Goal: Communication & Community: Answer question/provide support

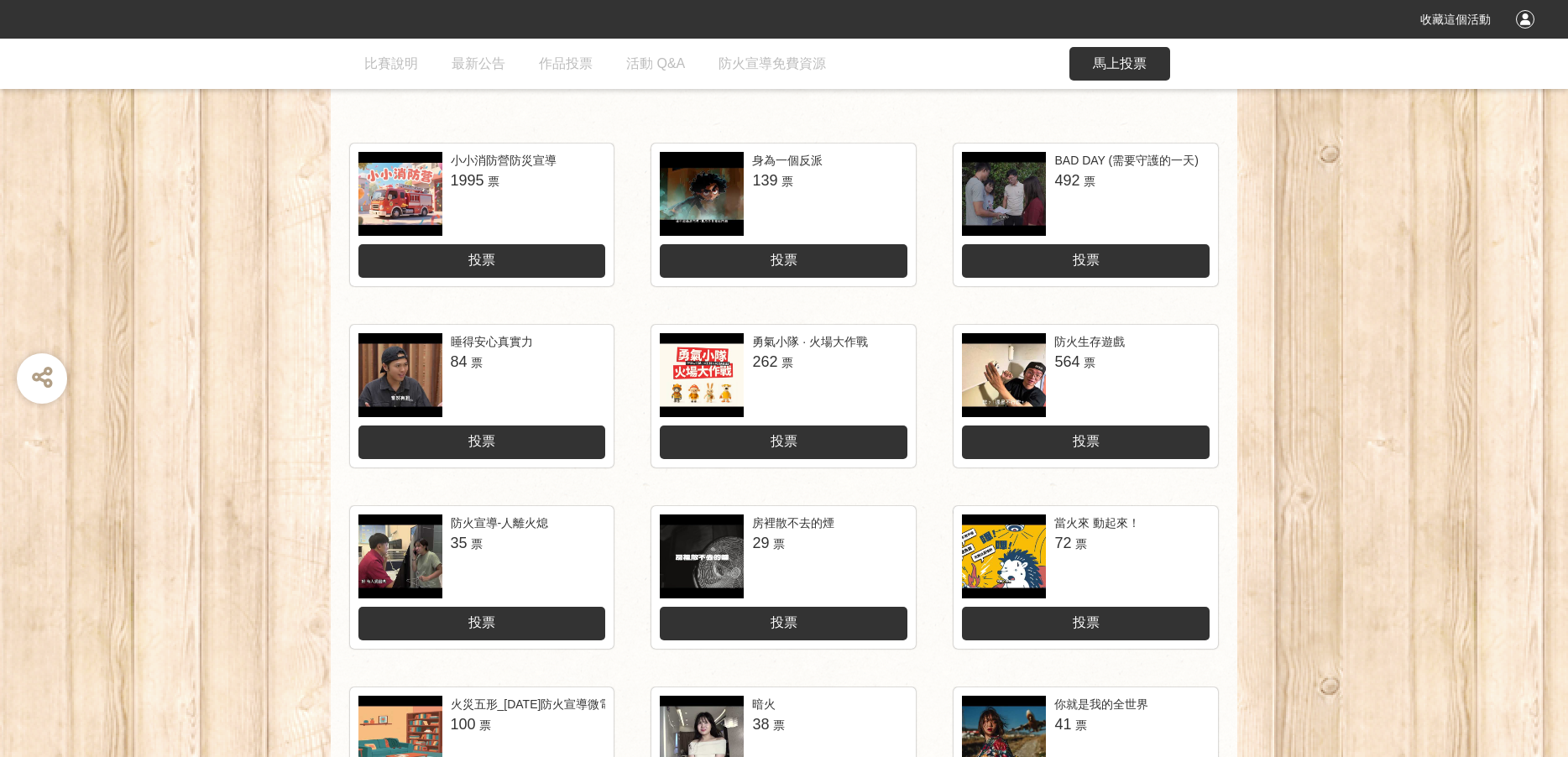
scroll to position [399, 0]
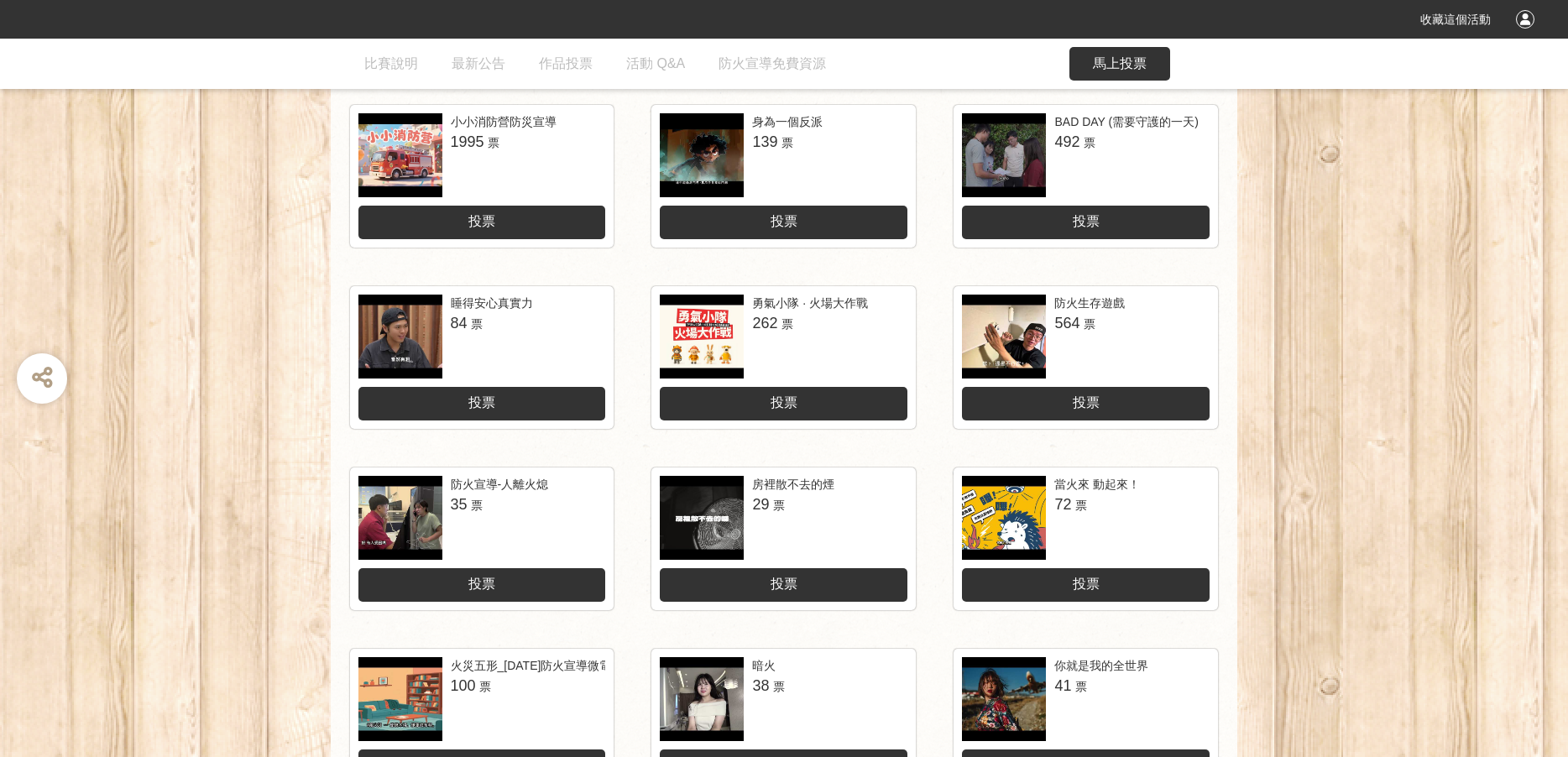
click at [1070, 583] on div "投票" at bounding box center [1086, 585] width 248 height 34
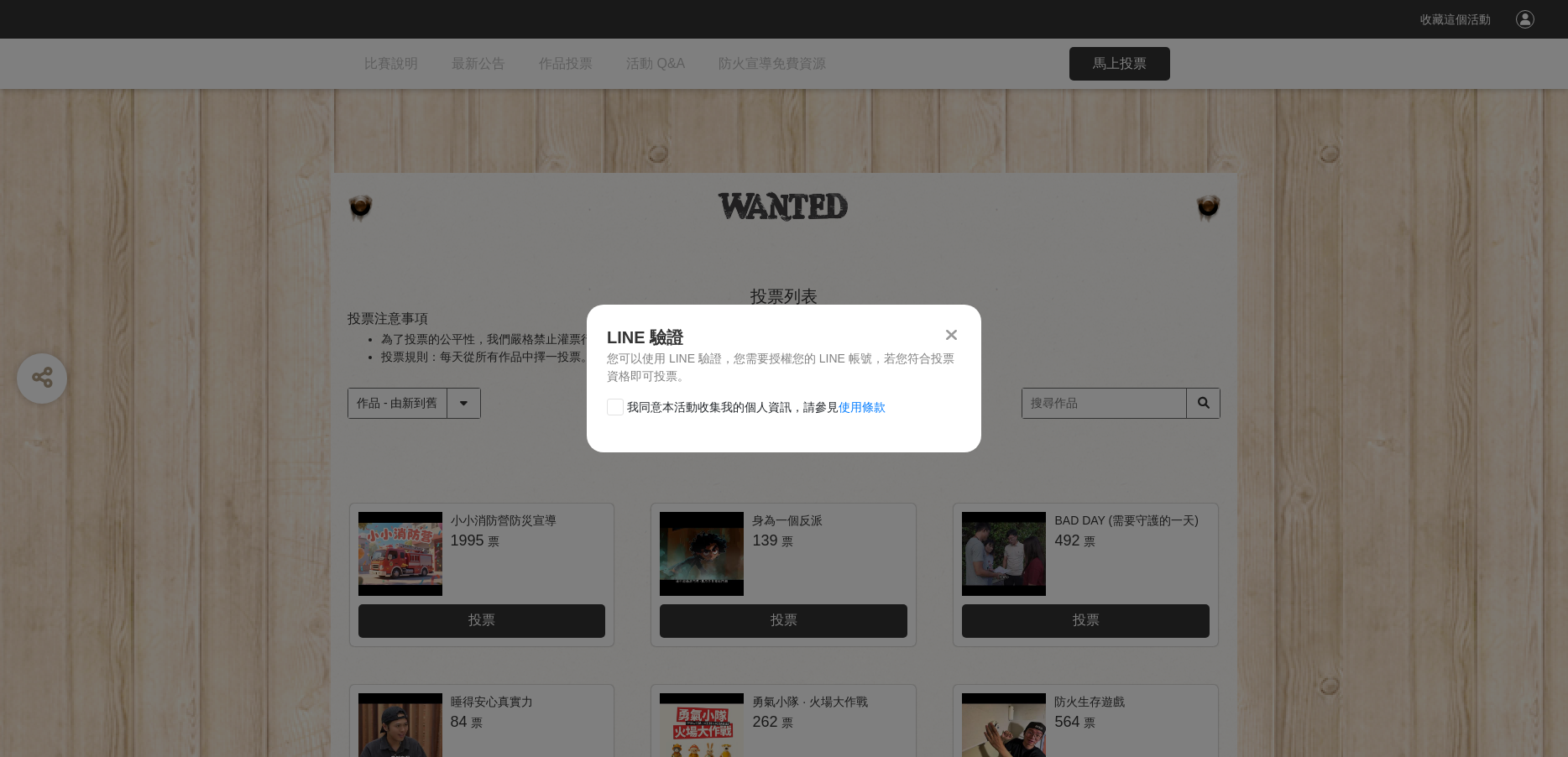
click at [615, 415] on div at bounding box center [615, 407] width 17 height 17
checkbox input "true"
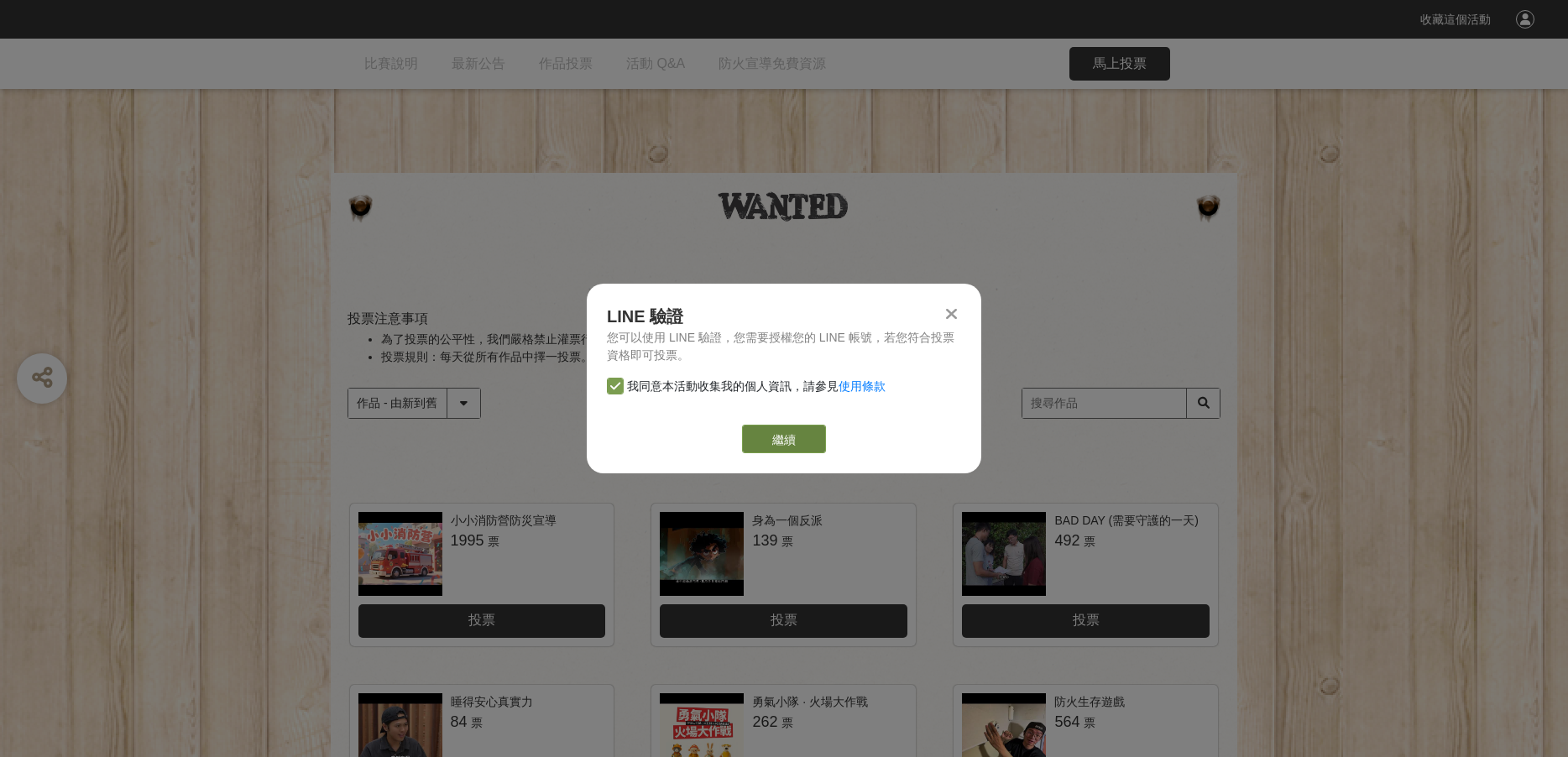
click at [771, 438] on link "繼續" at bounding box center [784, 439] width 84 height 28
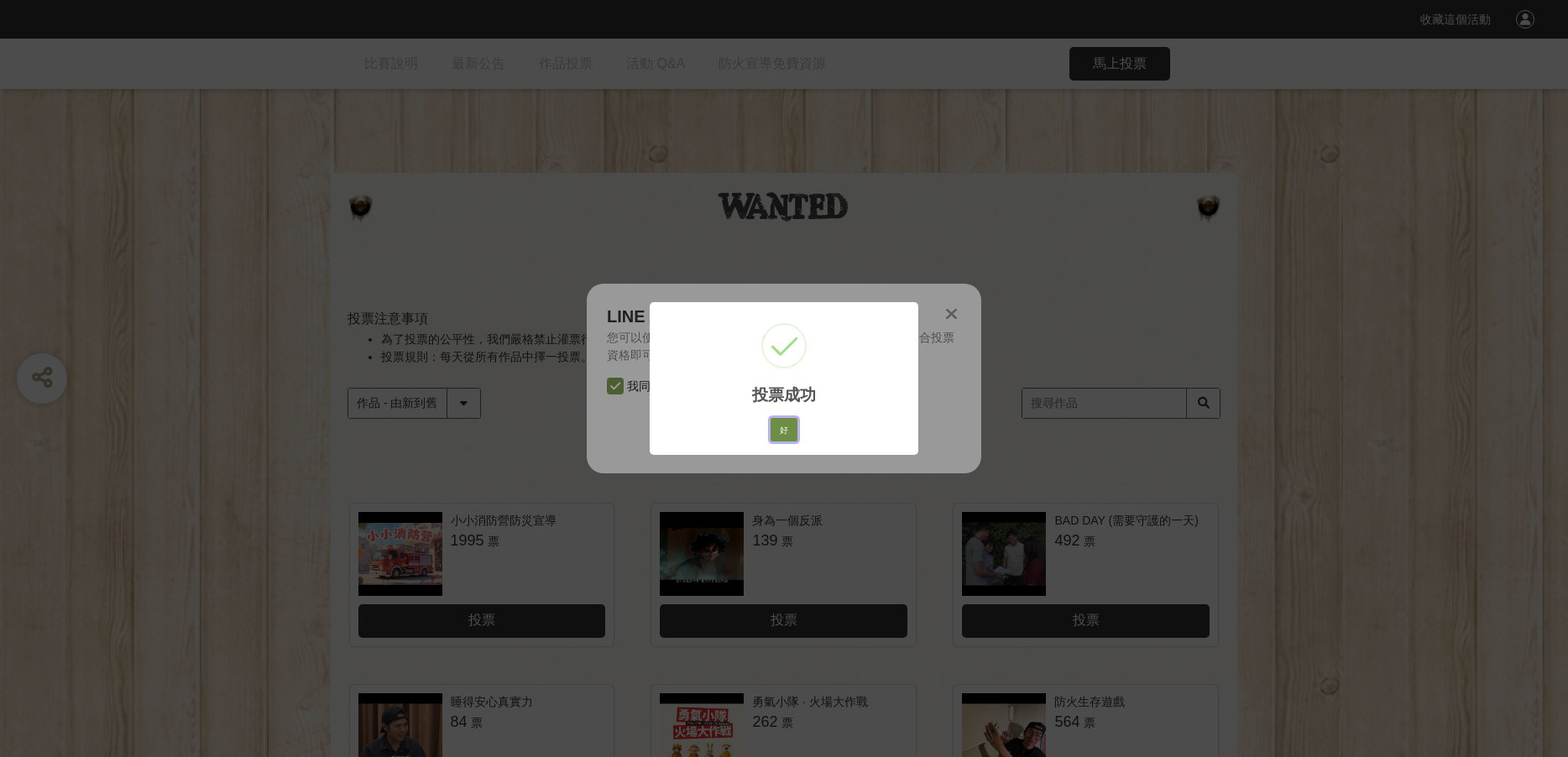
click at [774, 434] on button "好" at bounding box center [784, 429] width 26 height 24
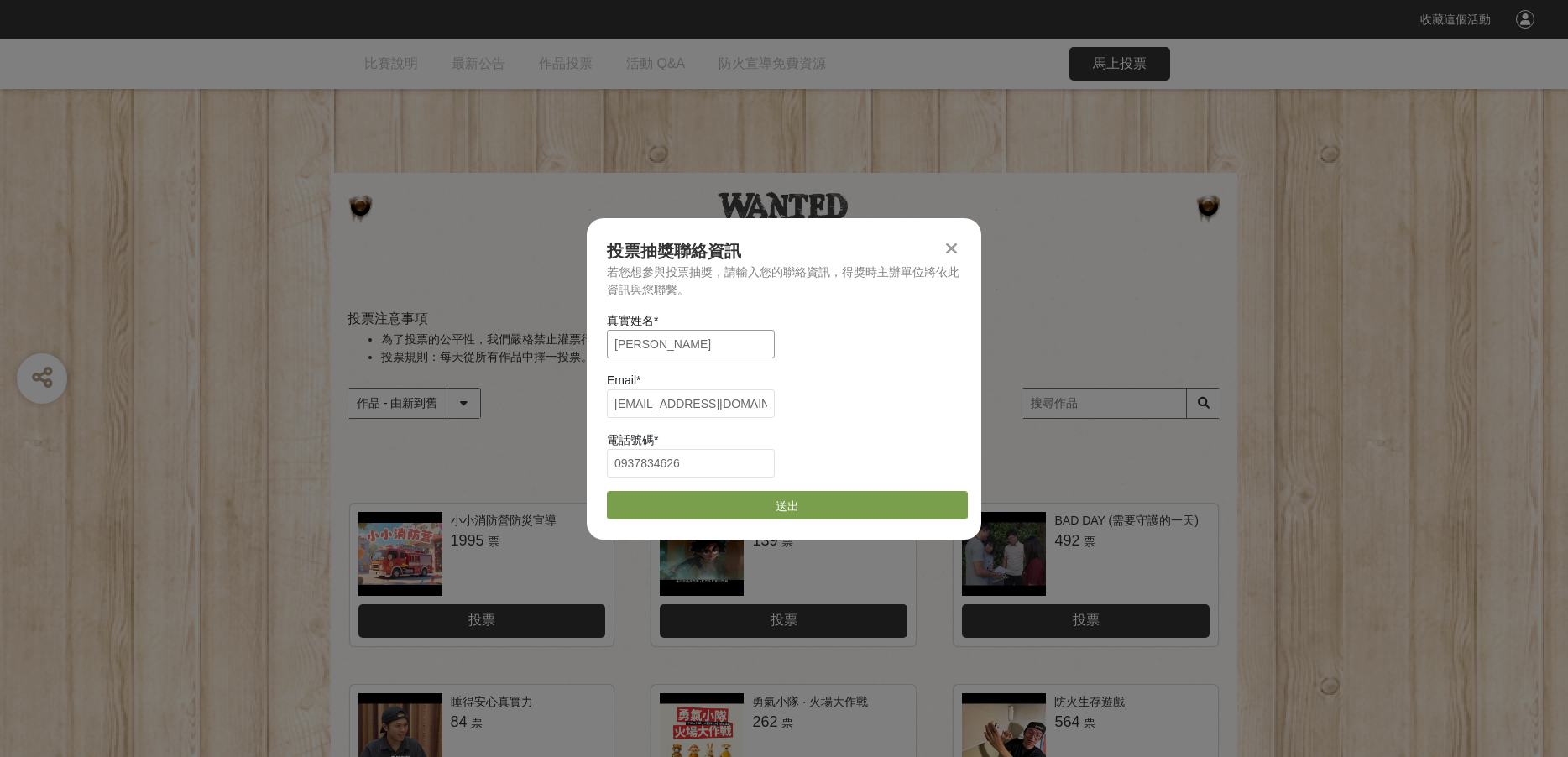
drag, startPoint x: 680, startPoint y: 347, endPoint x: 533, endPoint y: 328, distance: 148.2
click at [533, 328] on div "收藏這個活動 此網站由獎金獵人建置，若有網站建置需求 可洽 LINE: @irv0112w 分享 投票抽獎聯絡資訊 若您想參與投票抽獎，請輸入您的聯絡資訊，得…" at bounding box center [784, 730] width 1568 height 1459
drag, startPoint x: 726, startPoint y: 407, endPoint x: 553, endPoint y: 394, distance: 173.5
click at [553, 394] on div "收藏這個活動 此網站由獎金獵人建置，若有網站建置需求 可洽 LINE: @irv0112w 分享 投票抽獎聯絡資訊 若您想參與投票抽獎，請輸入您的聯絡資訊，得…" at bounding box center [784, 730] width 1568 height 1459
click at [741, 400] on input "[EMAIL_ADDRESS][PERSON_NAME]" at bounding box center [691, 404] width 168 height 28
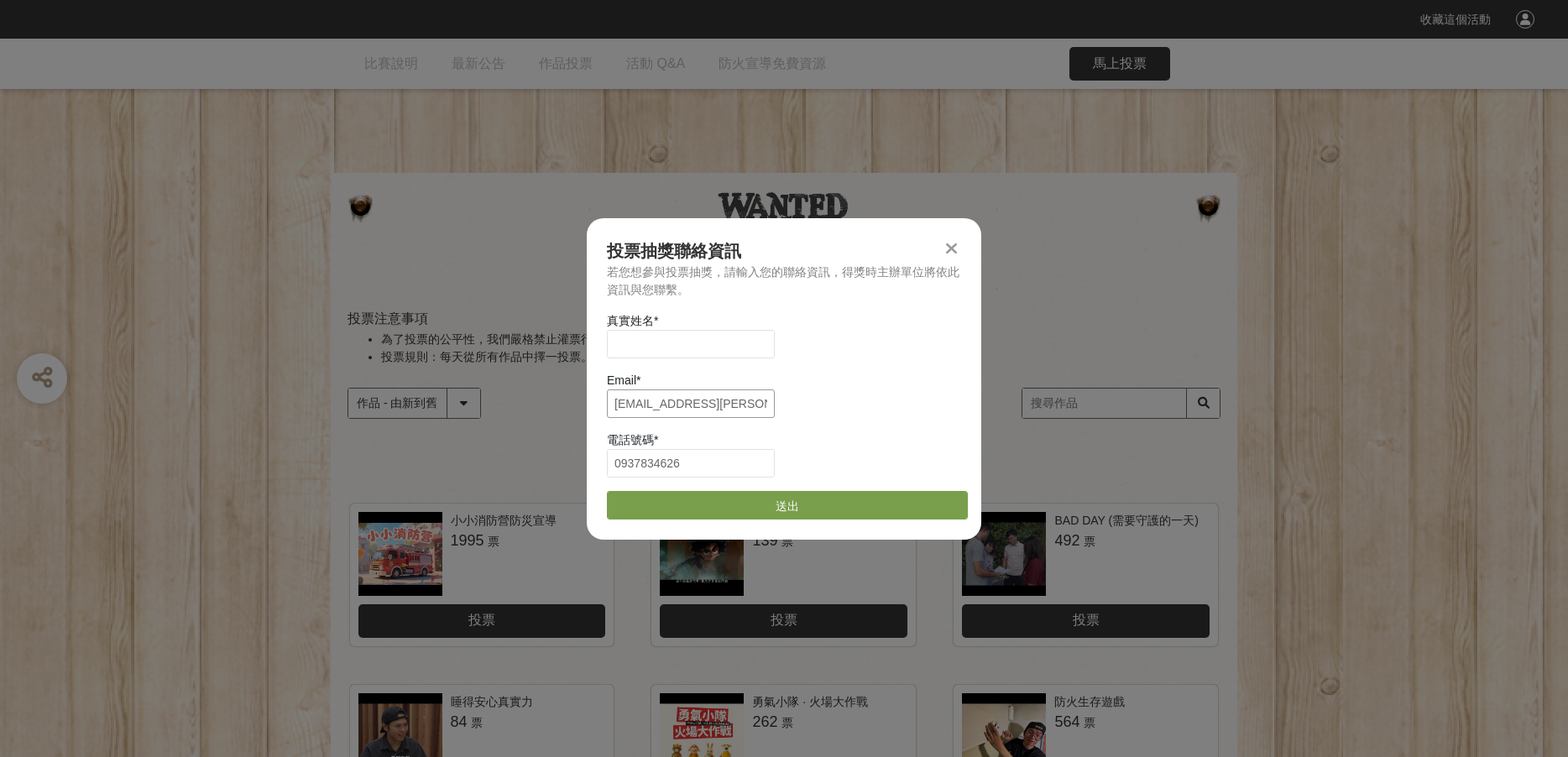
click at [741, 401] on input "[EMAIL_ADDRESS][PERSON_NAME]" at bounding box center [691, 404] width 168 height 28
drag, startPoint x: 737, startPoint y: 403, endPoint x: 779, endPoint y: 402, distance: 42.0
click at [775, 402] on input "[EMAIL_ADDRESS][PERSON_NAME]" at bounding box center [691, 404] width 168 height 28
type input "[EMAIL_ADDRESS][DOMAIN_NAME]"
type input "[PERSON_NAME]"
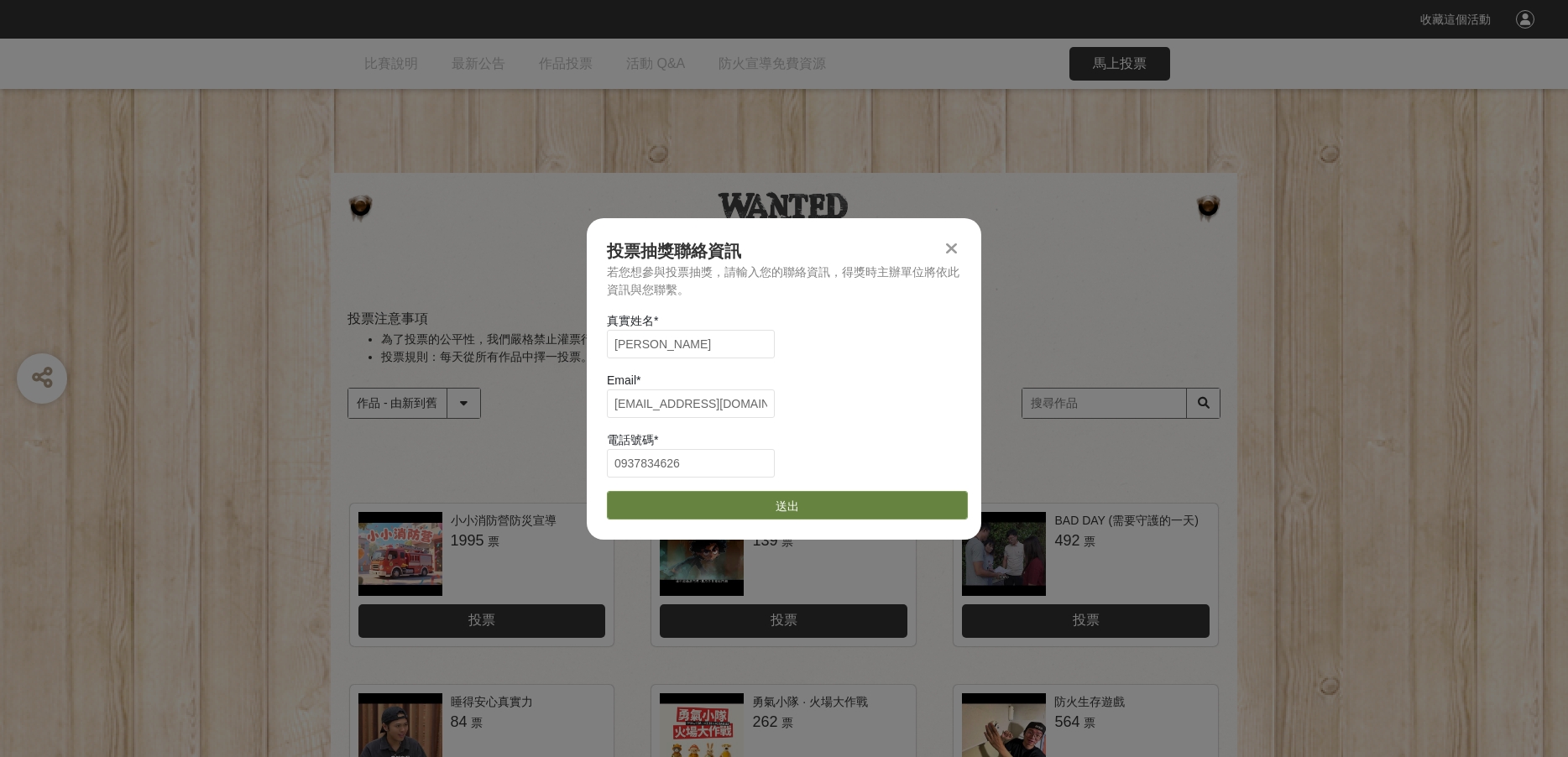
click at [798, 501] on button "送出" at bounding box center [787, 505] width 361 height 28
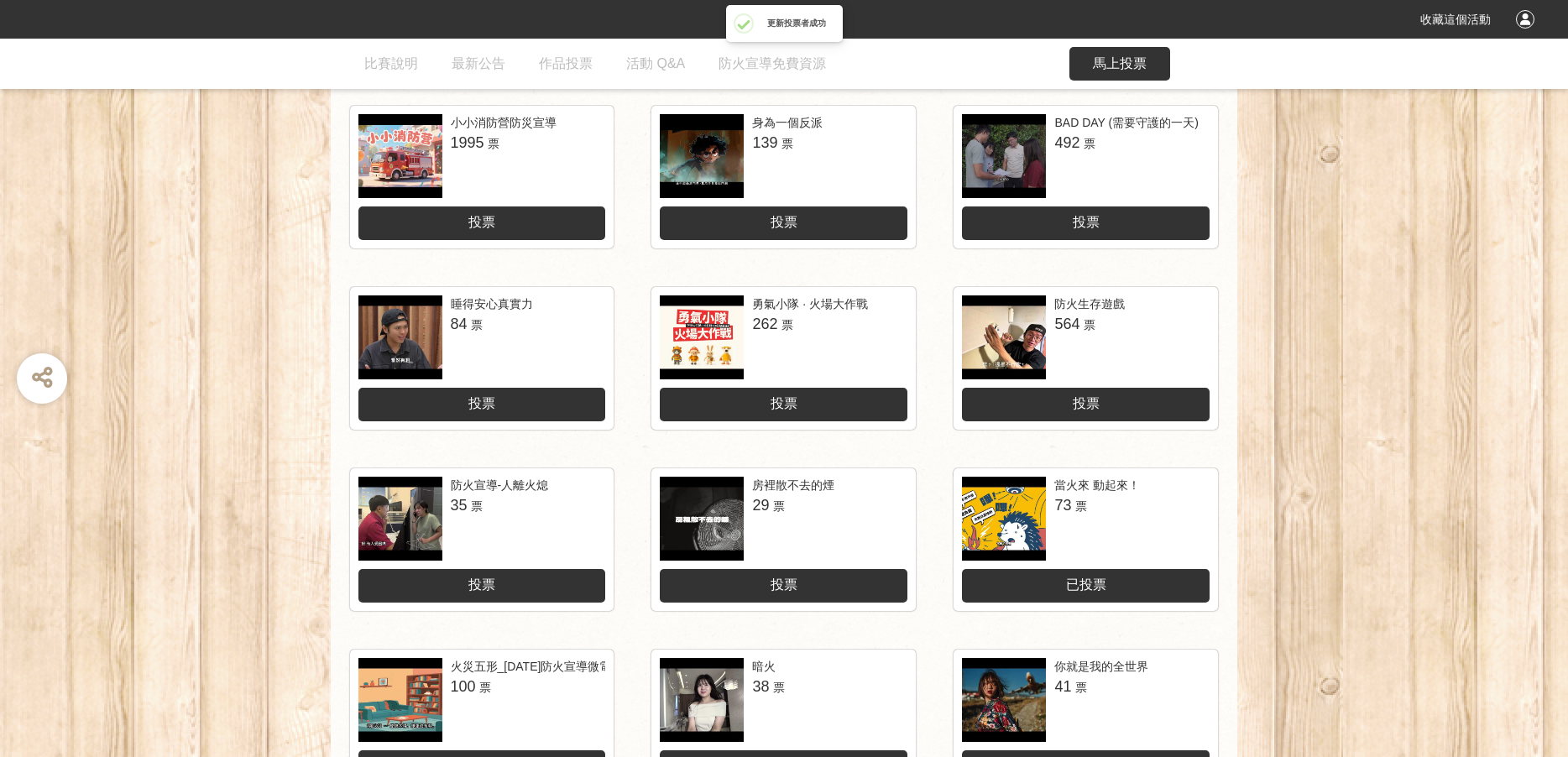
scroll to position [399, 0]
